Goal: Transaction & Acquisition: Purchase product/service

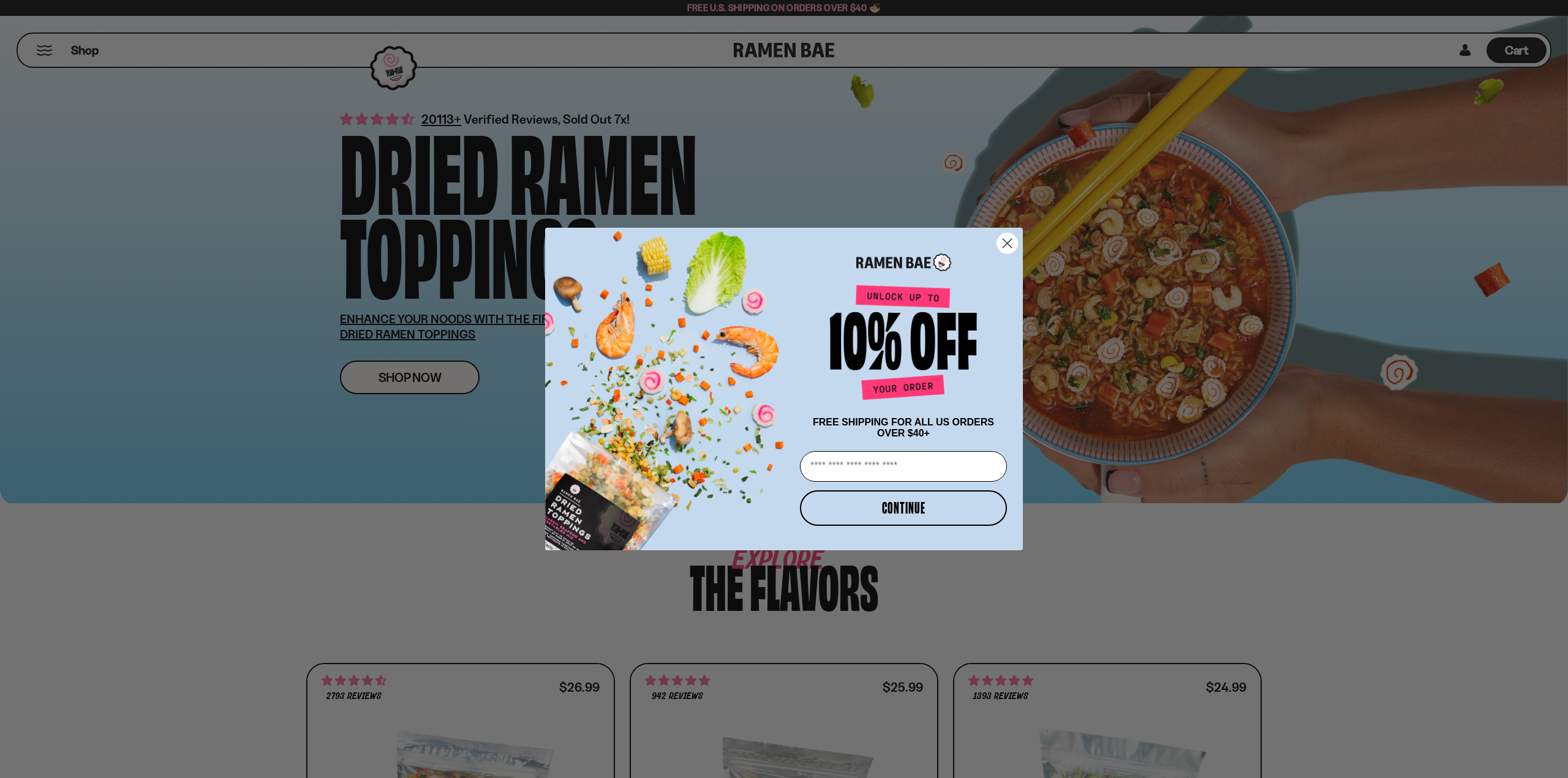
click at [1011, 239] on circle "Close dialog" at bounding box center [1007, 243] width 20 height 20
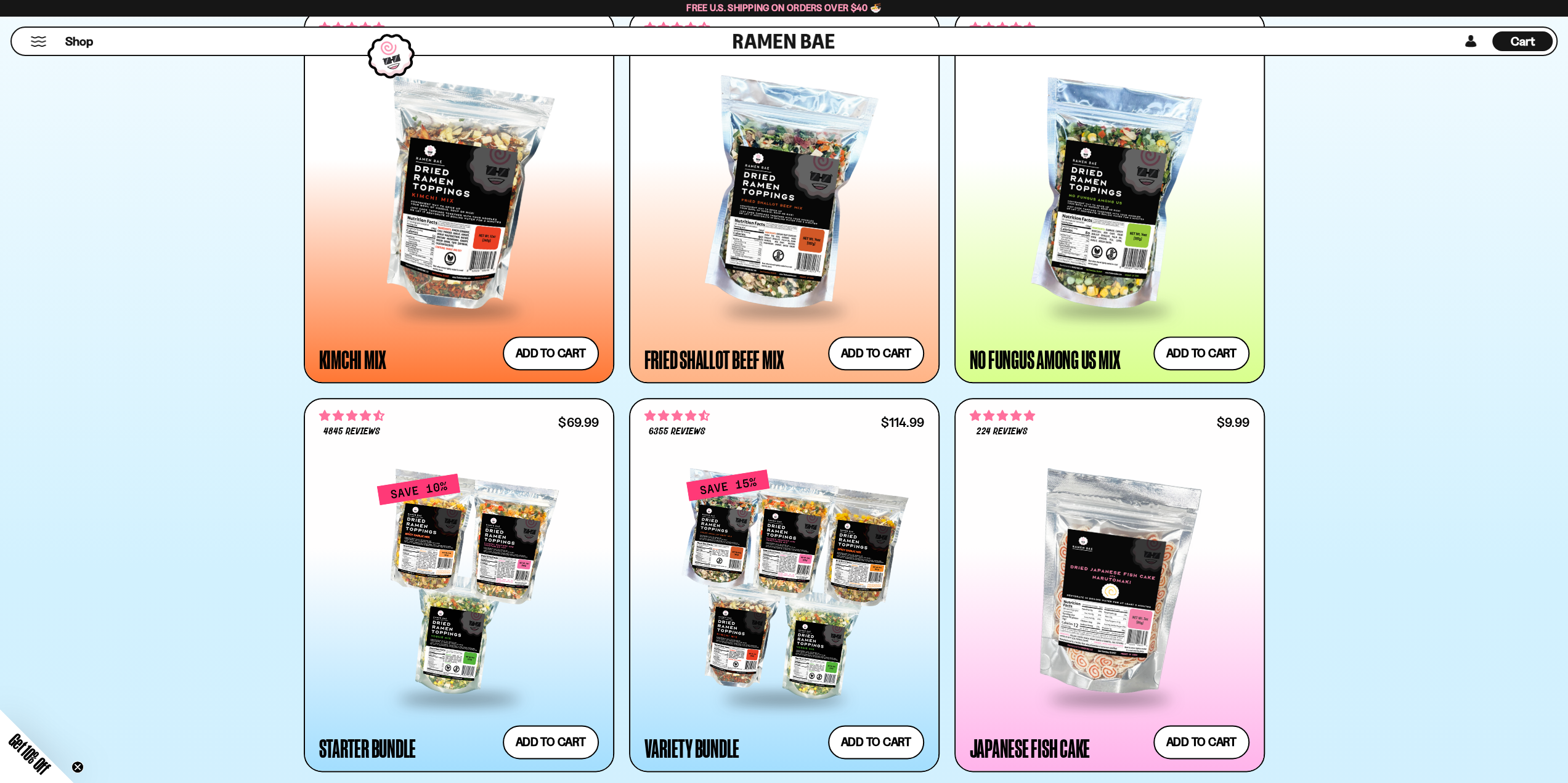
scroll to position [1047, 0]
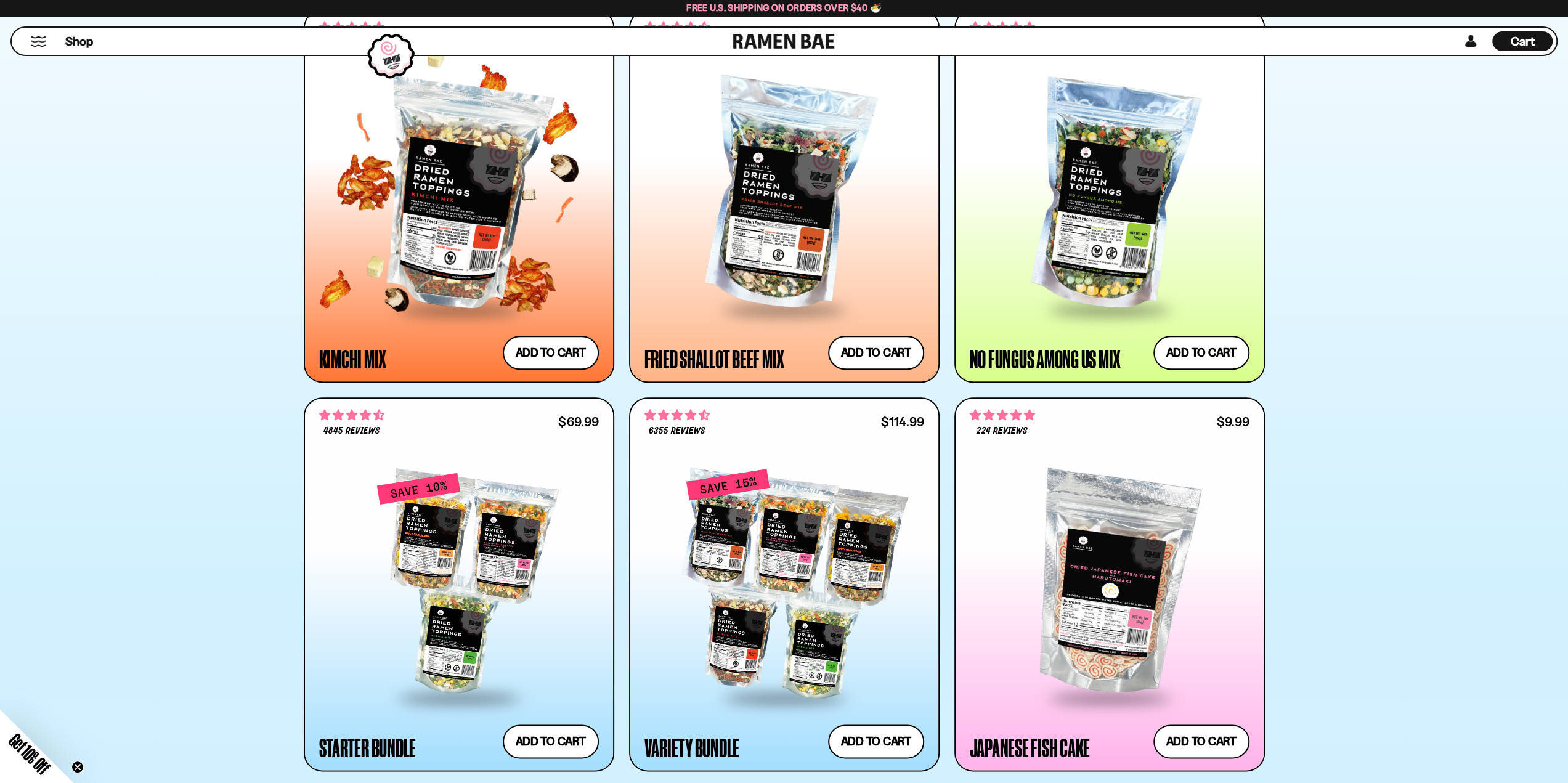
click at [469, 232] on div at bounding box center [459, 196] width 280 height 224
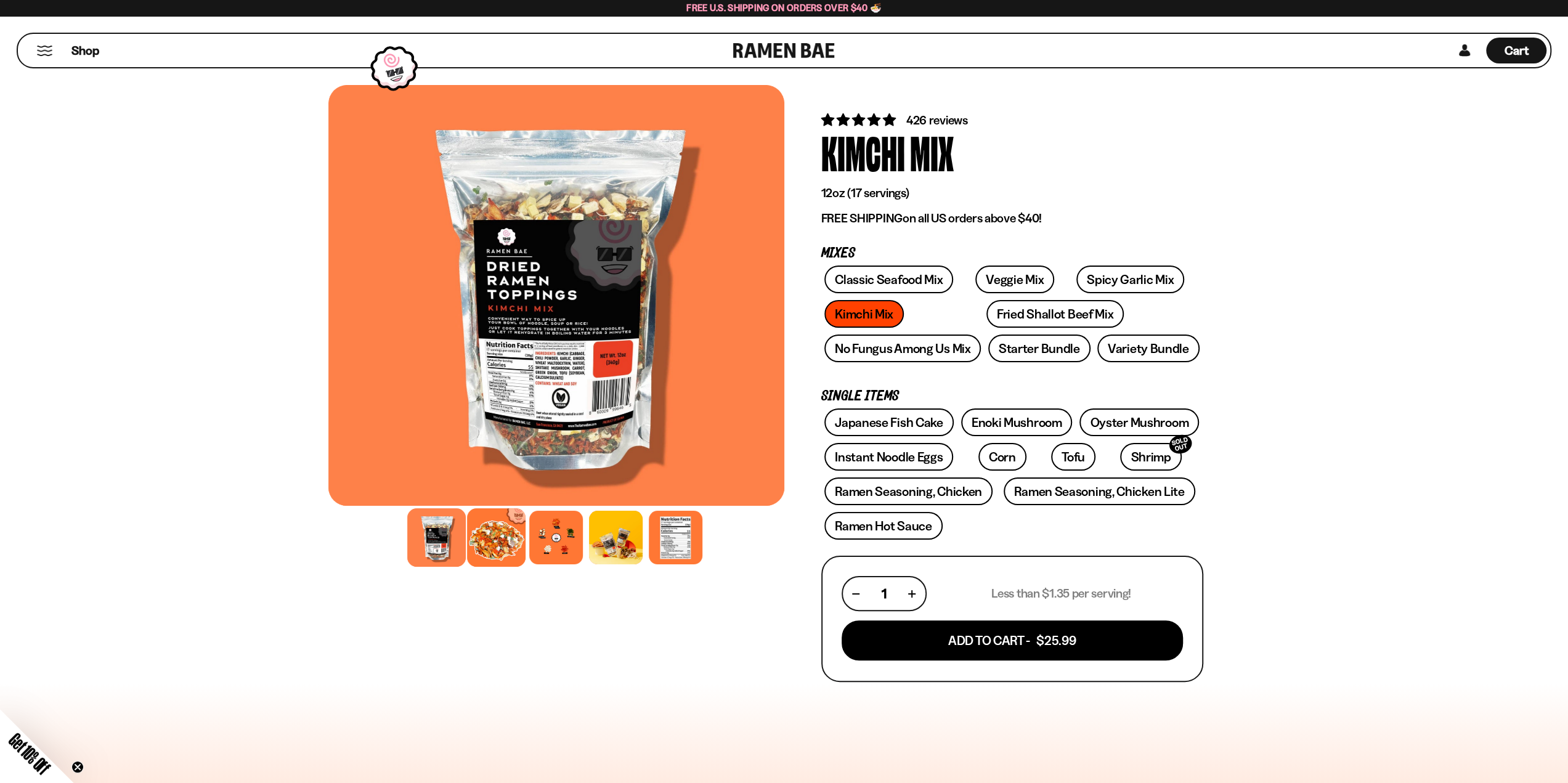
click at [501, 555] on div at bounding box center [496, 537] width 59 height 59
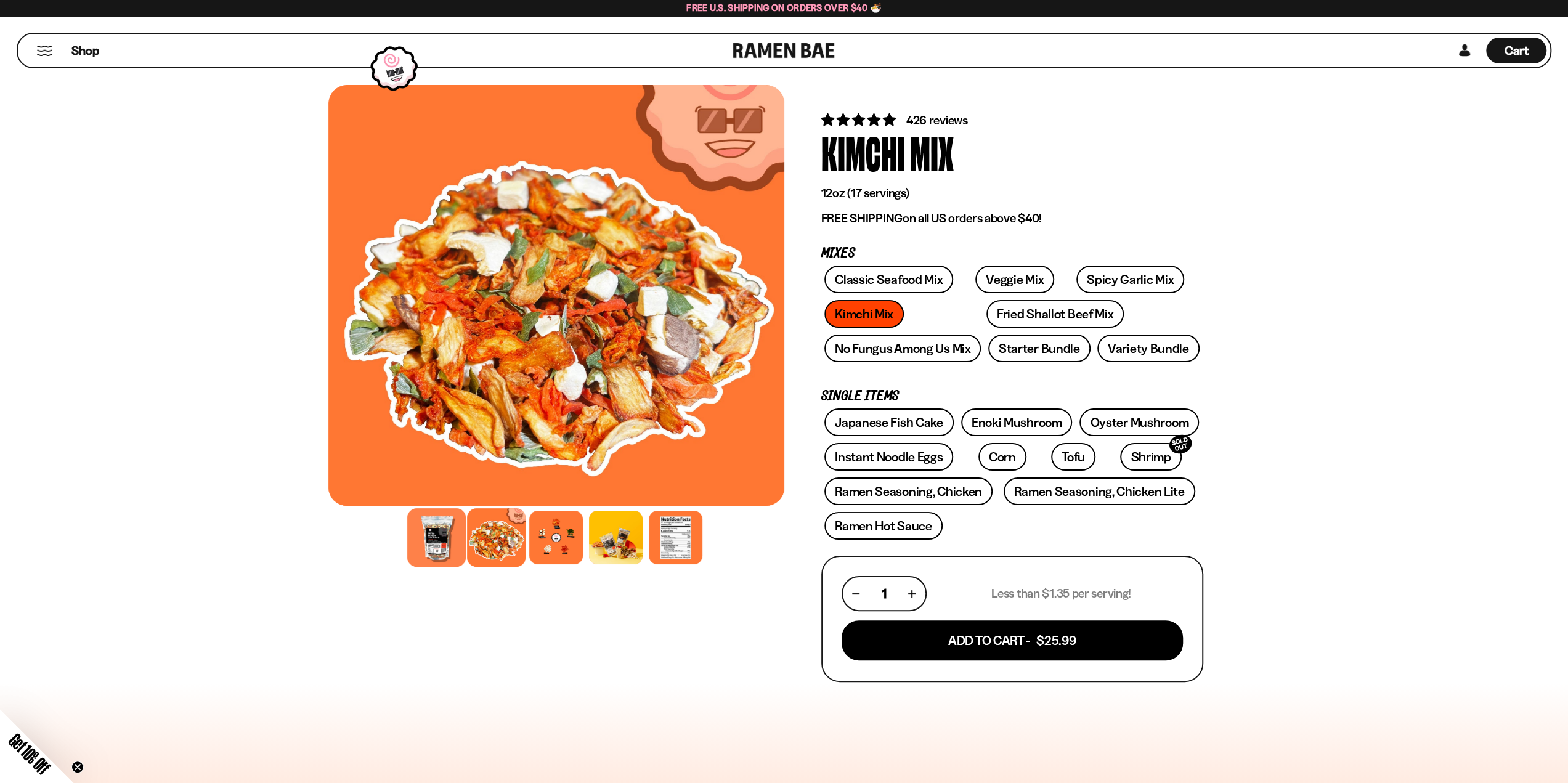
click at [446, 547] on div at bounding box center [437, 537] width 59 height 59
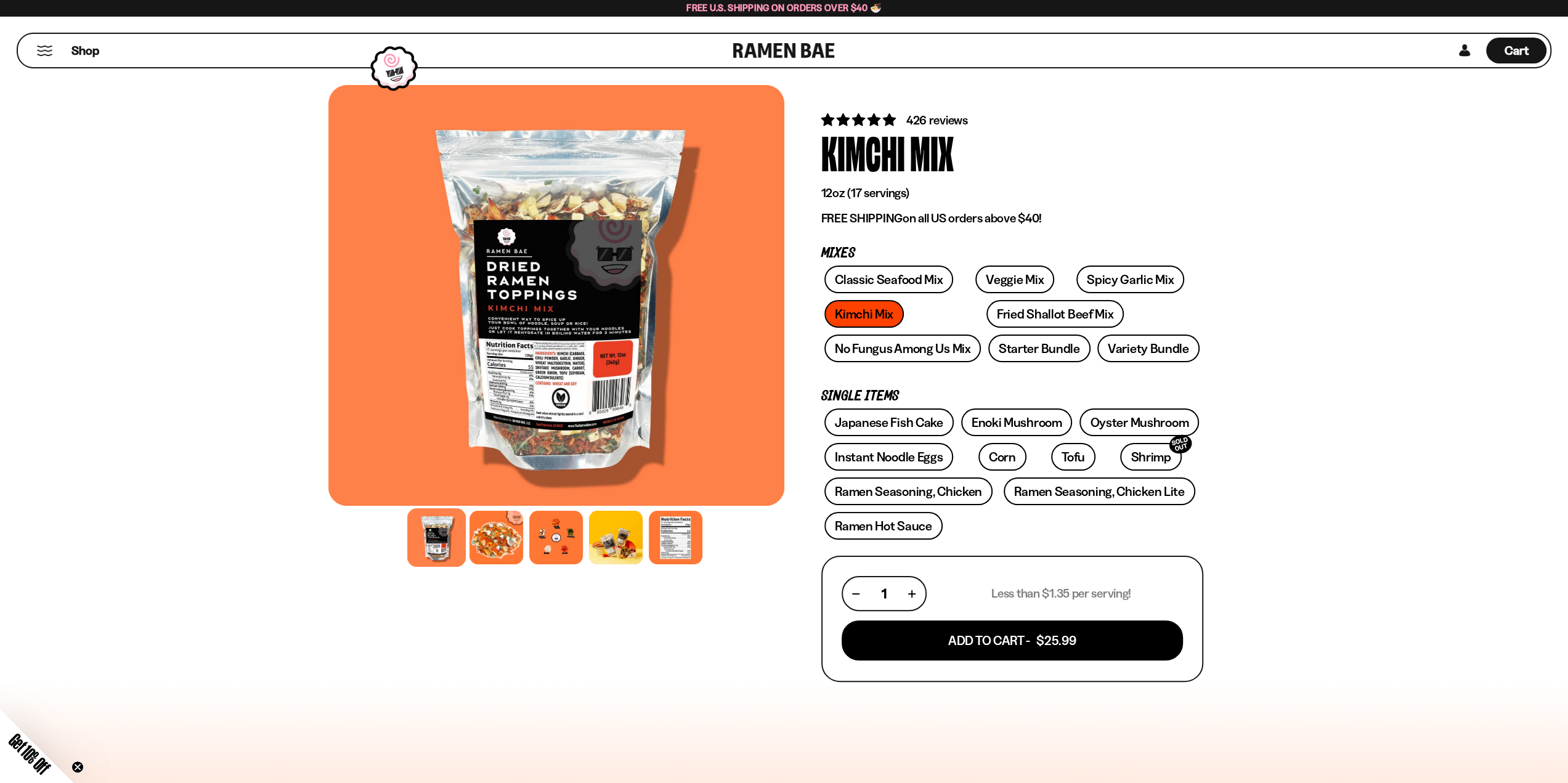
click at [550, 324] on div at bounding box center [557, 296] width 456 height 421
click at [666, 552] on div at bounding box center [675, 537] width 59 height 59
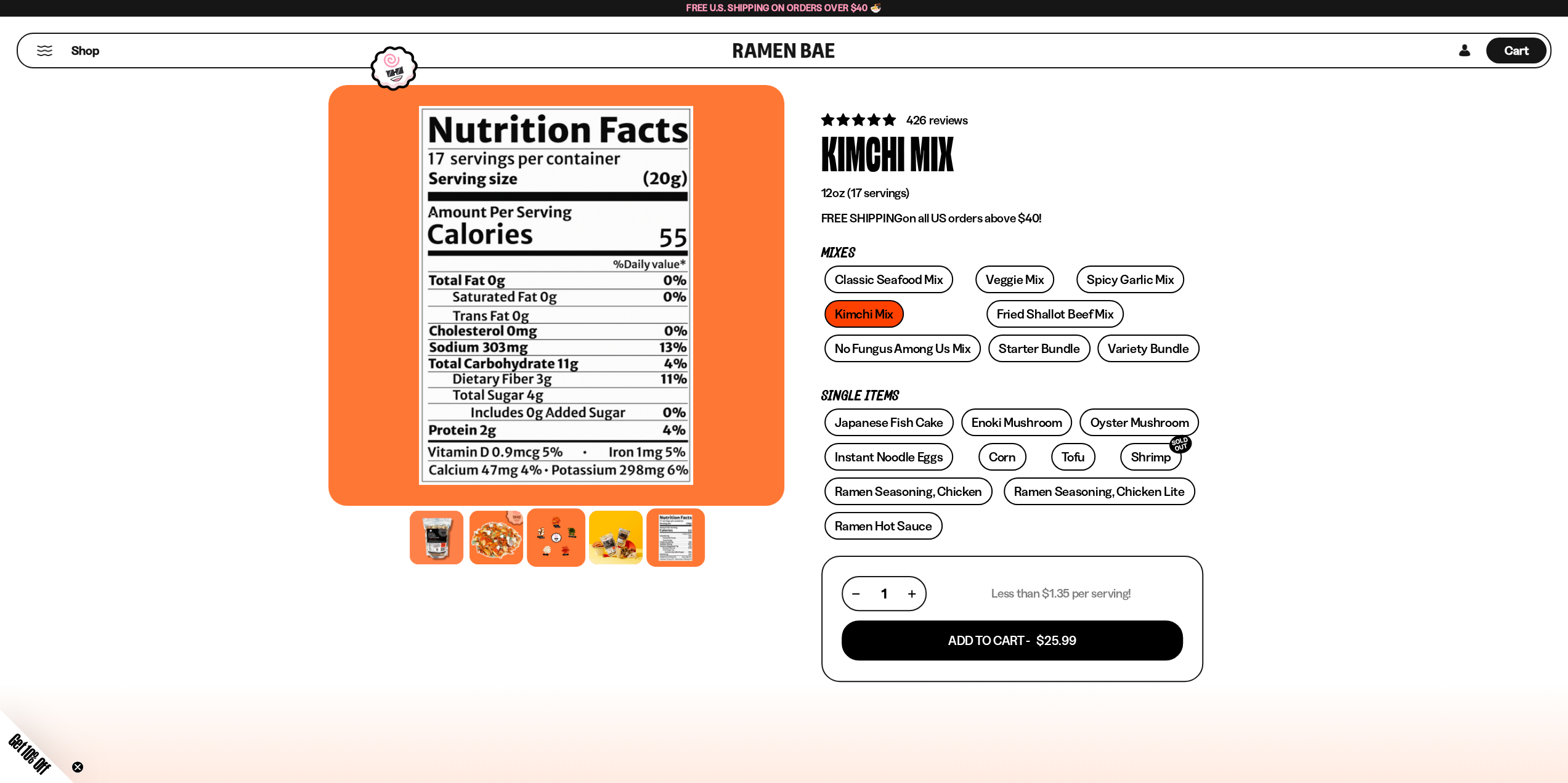
click at [548, 542] on div at bounding box center [556, 537] width 59 height 59
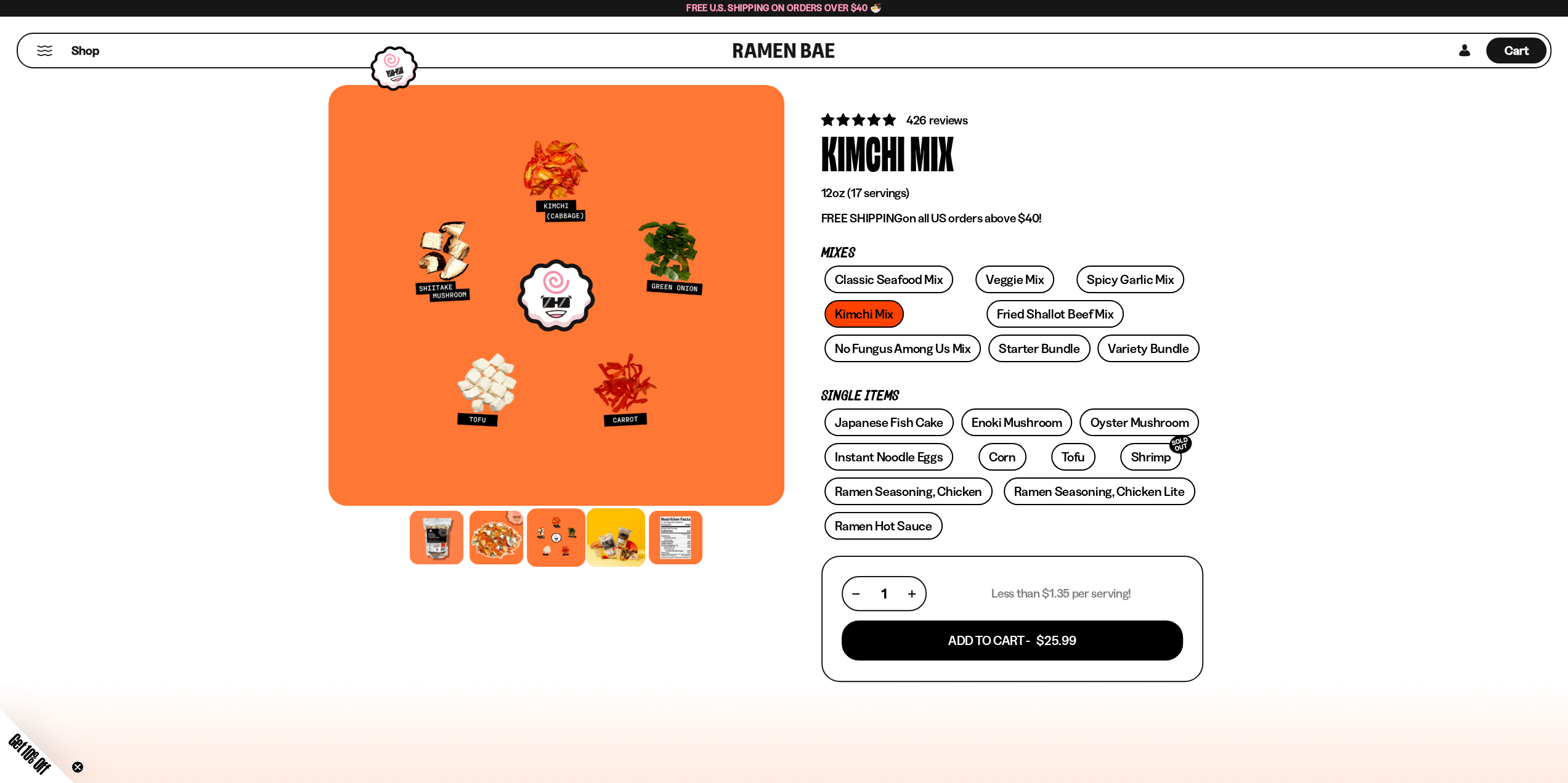
click at [625, 549] on div at bounding box center [615, 537] width 59 height 59
